Goal: Navigation & Orientation: Find specific page/section

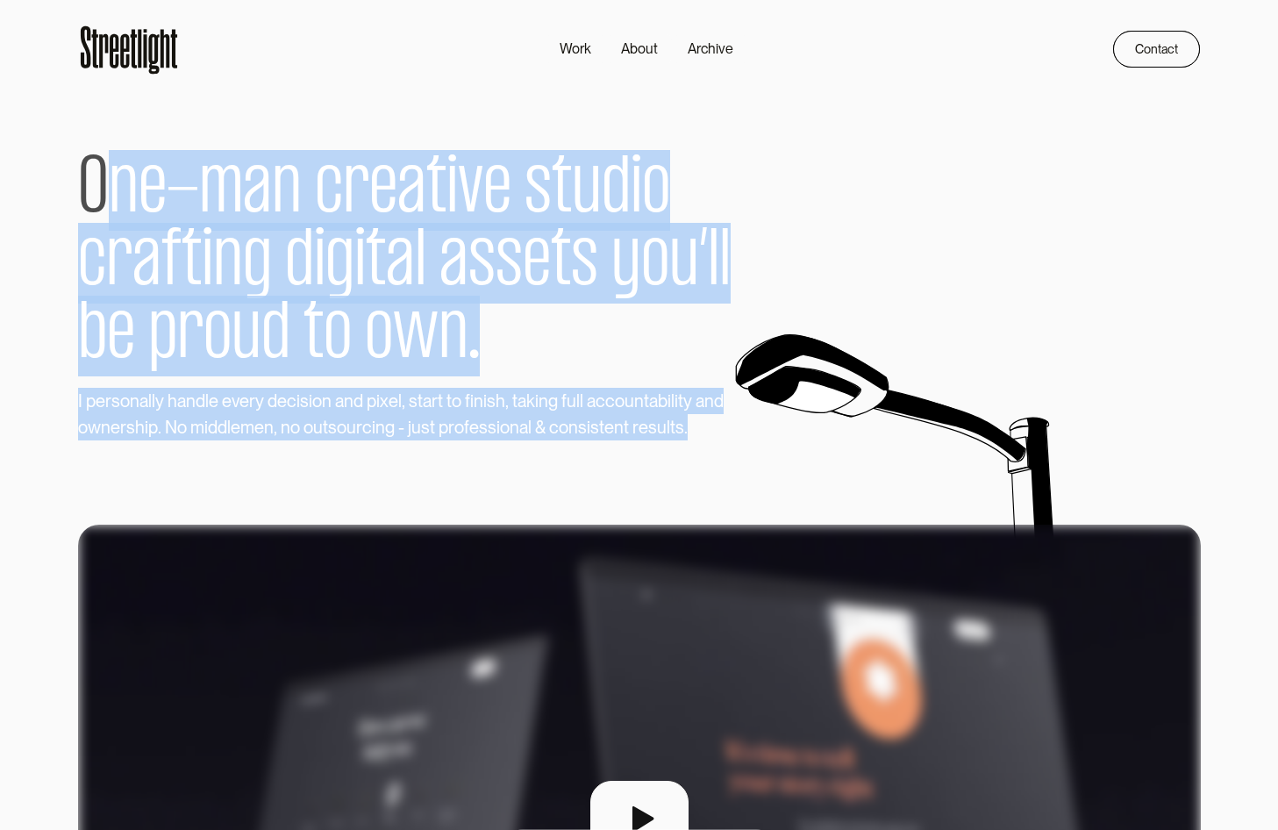
drag, startPoint x: 101, startPoint y: 170, endPoint x: 691, endPoint y: 422, distance: 642.0
click at [691, 422] on div "O n e - m a n c r e a t i v e s t u d i o c r a f t i n g d i g i t a l a s s e…" at bounding box center [429, 258] width 702 height 363
click at [909, 383] on div "O n e - m a n c r e a t i v e s t u d i o c r a f t i n g d i g i t a l a s s e…" at bounding box center [639, 258] width 1123 height 363
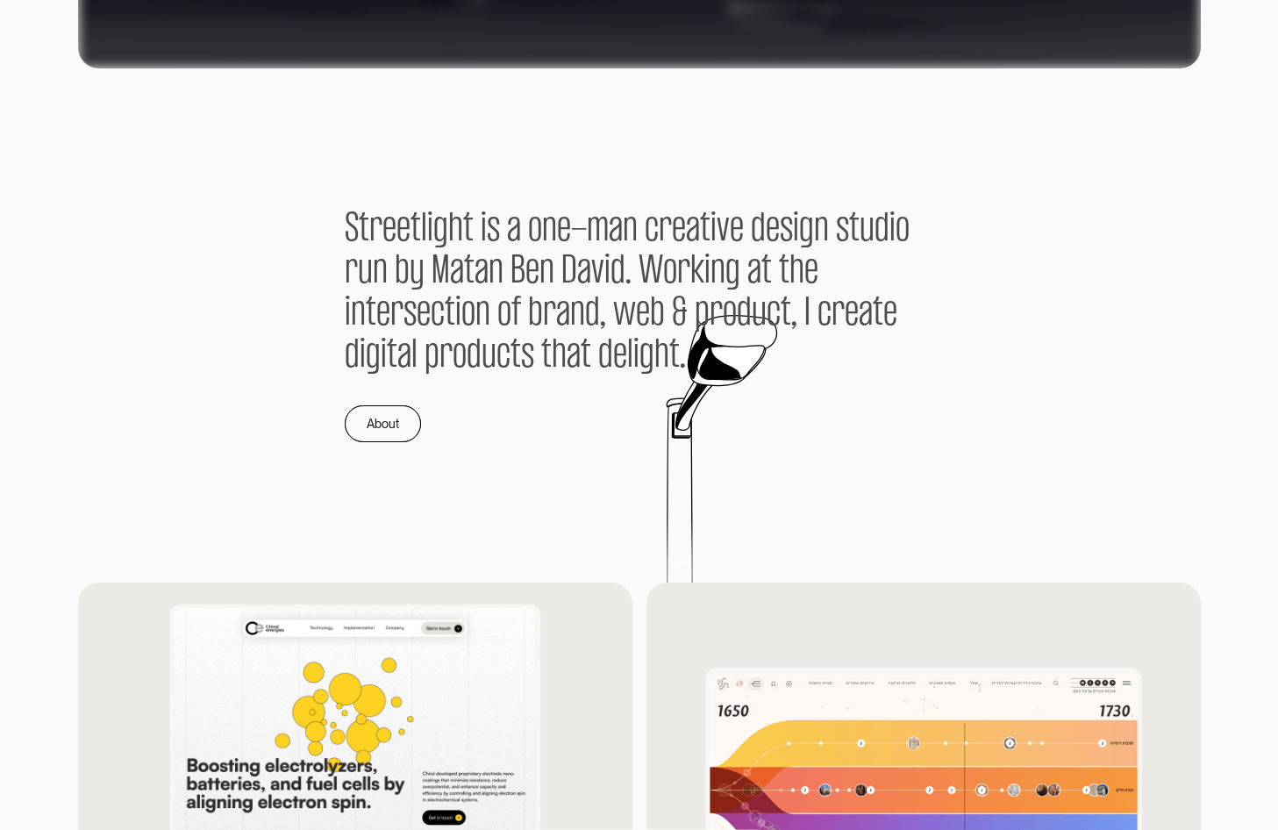
scroll to position [1046, 0]
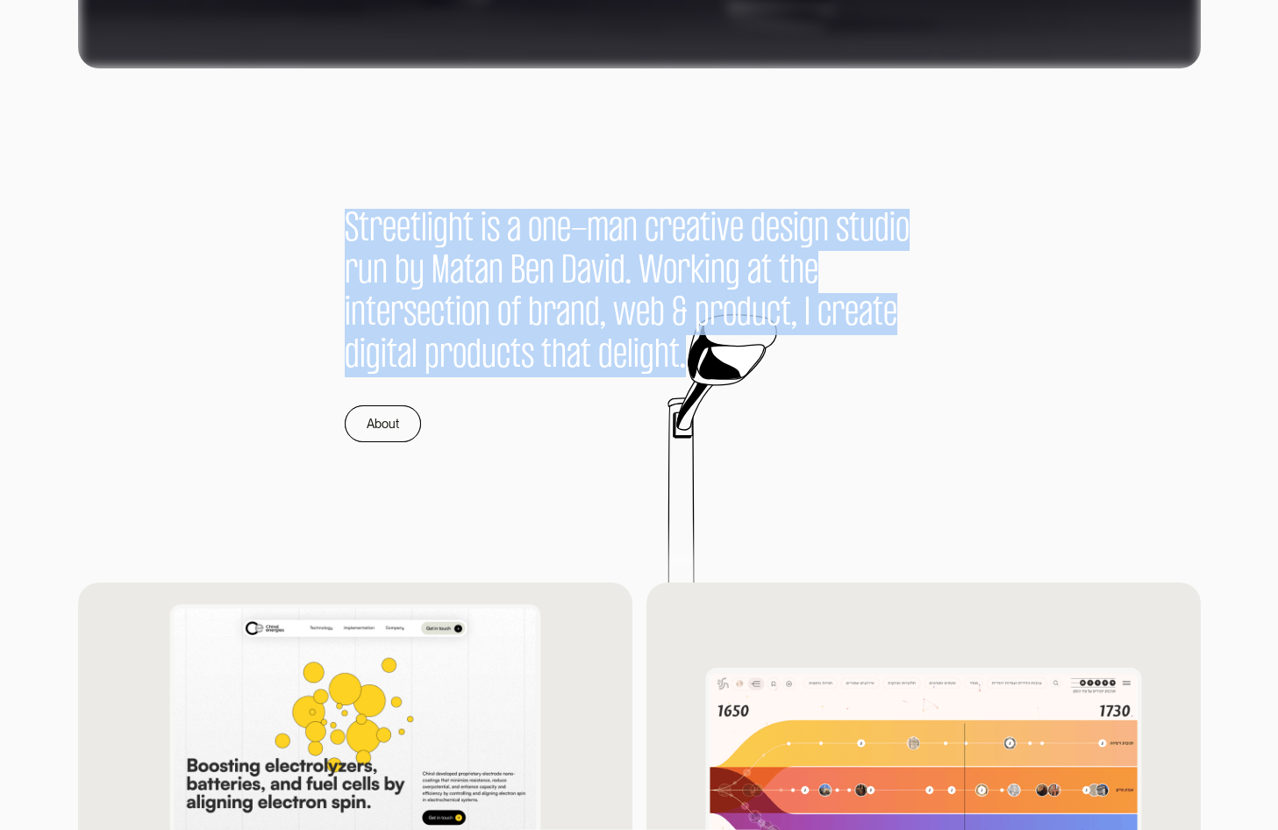
drag, startPoint x: 369, startPoint y: 211, endPoint x: 866, endPoint y: 361, distance: 519.4
click at [866, 361] on div "S t r e e t l i g h t i s a o n e - m a n c r e a t i v e d e s i g n s t u d i…" at bounding box center [639, 325] width 1123 height 514
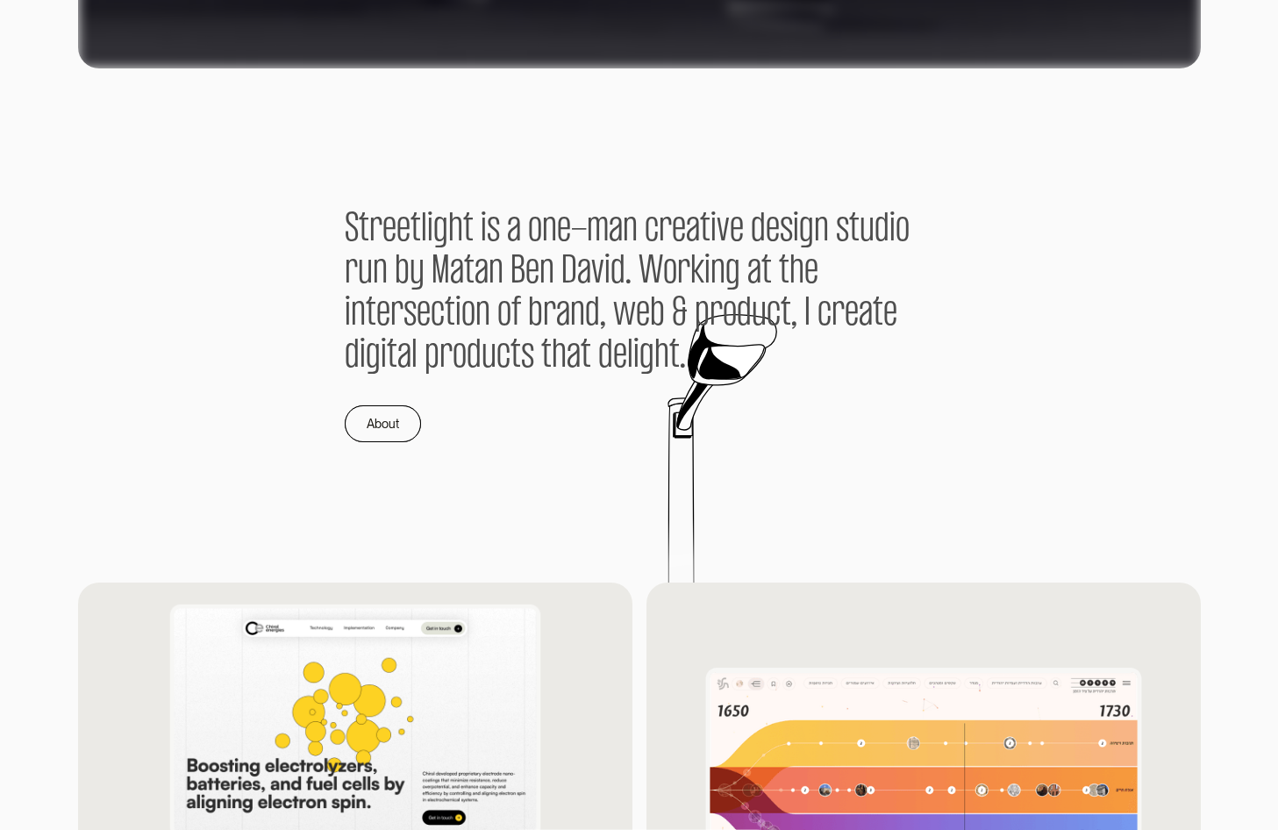
click at [852, 381] on div "S t r e e t l i g h t i s a o n e - m a n c r e a t i v e d e s i g n s t u d i…" at bounding box center [640, 325] width 590 height 233
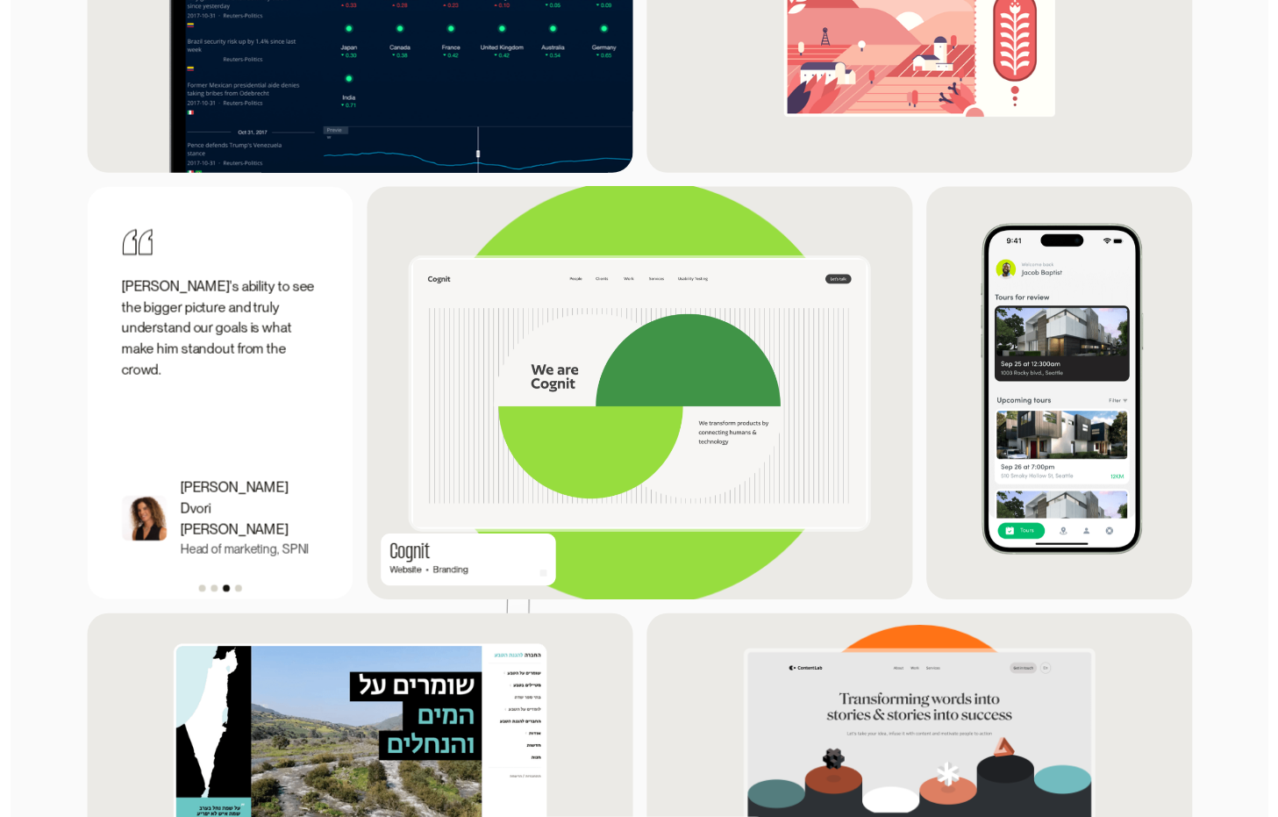
scroll to position [2157, 0]
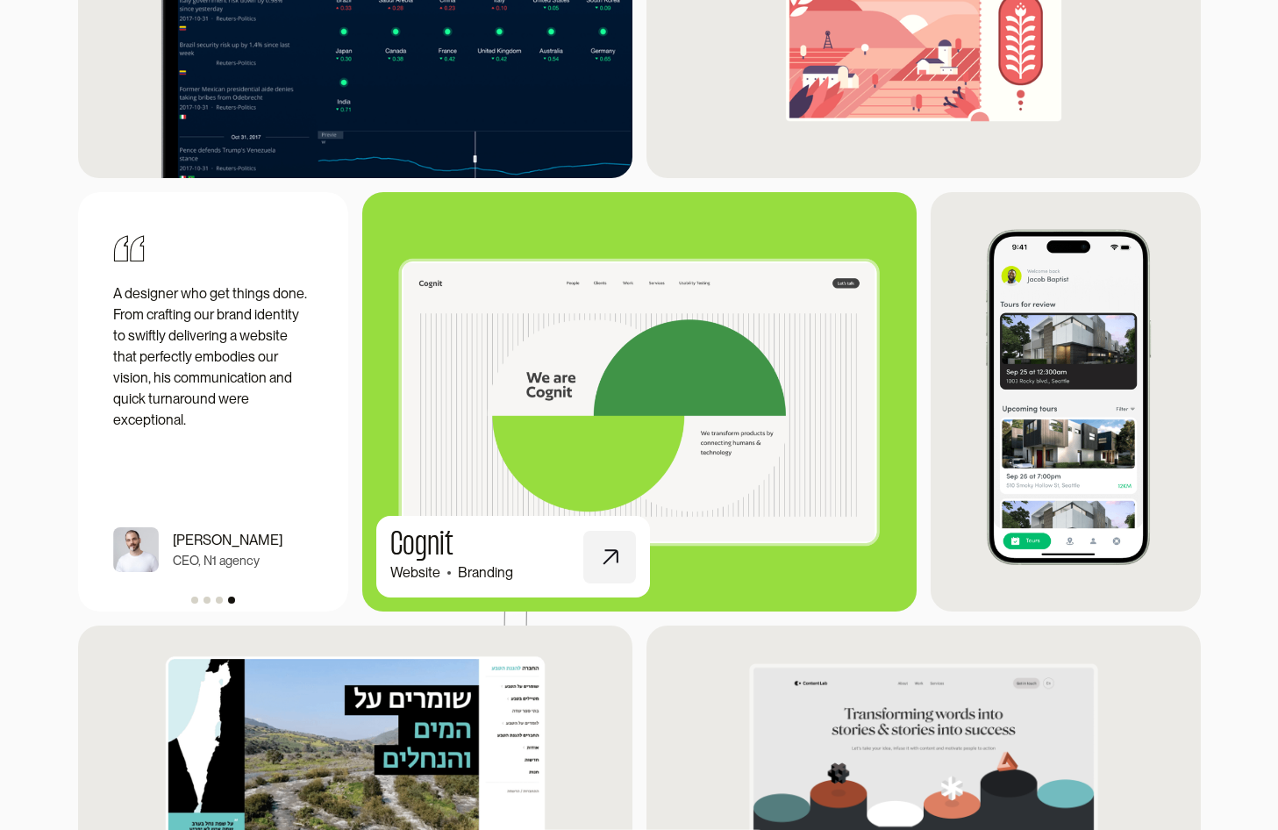
click at [666, 402] on img at bounding box center [639, 402] width 610 height 447
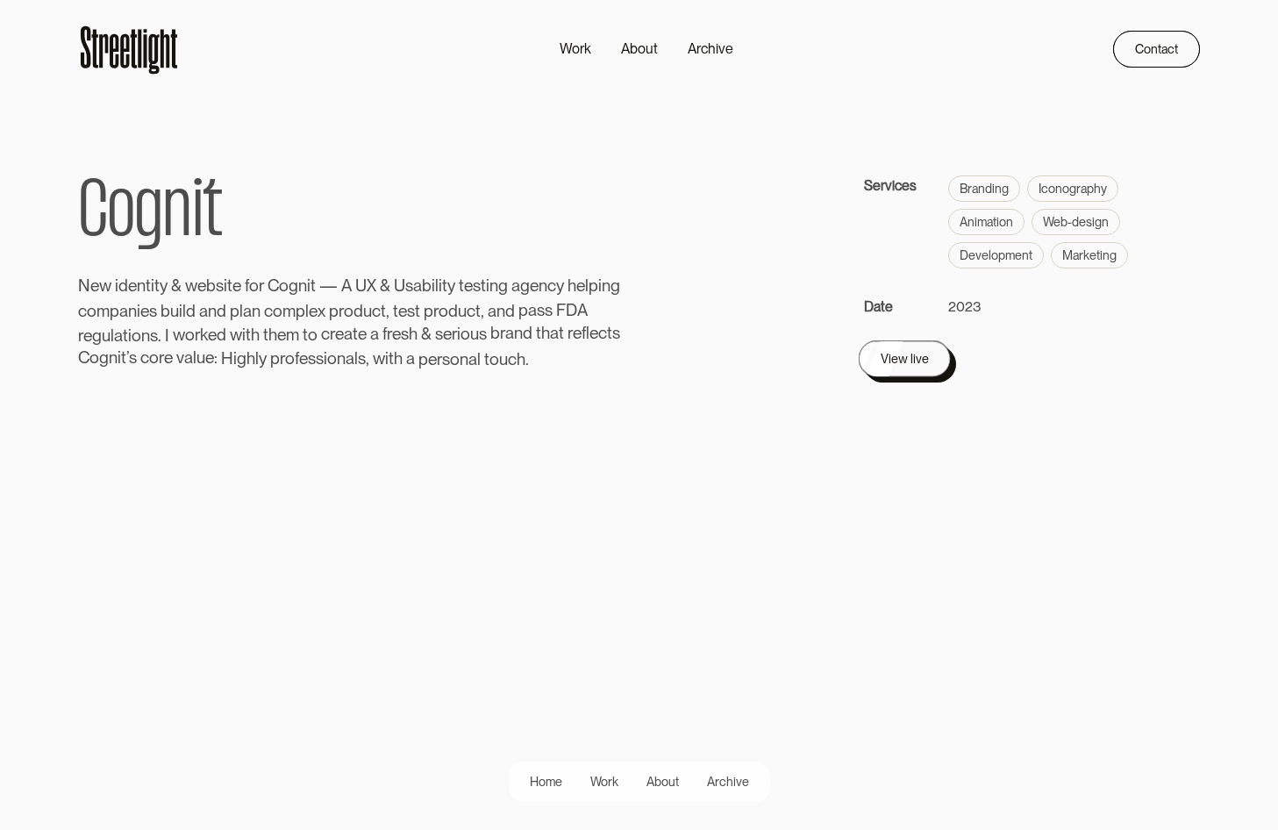
click at [935, 358] on link "View live" at bounding box center [904, 358] width 92 height 37
